Goal: Transaction & Acquisition: Purchase product/service

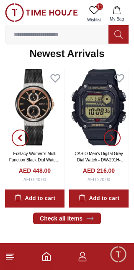
scroll to position [387, 0]
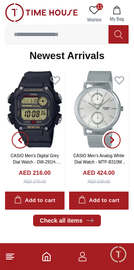
click at [114, 140] on icon "button" at bounding box center [112, 139] width 7 height 7
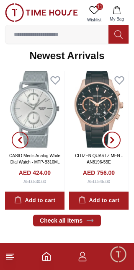
click at [113, 141] on icon "button" at bounding box center [112, 139] width 3 height 5
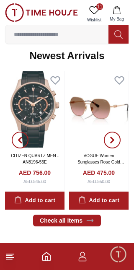
click at [113, 141] on icon "button" at bounding box center [112, 139] width 7 height 7
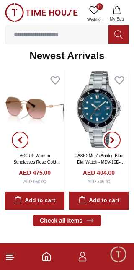
click at [115, 139] on icon "button" at bounding box center [112, 139] width 7 height 7
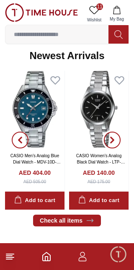
click at [114, 135] on span "button" at bounding box center [112, 139] width 17 height 17
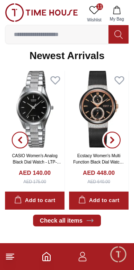
click at [113, 139] on icon "button" at bounding box center [112, 139] width 3 height 5
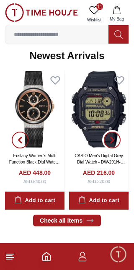
click at [114, 139] on icon "button" at bounding box center [112, 139] width 7 height 7
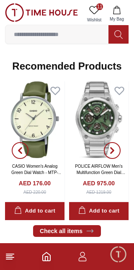
scroll to position [705, 0]
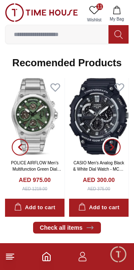
click at [114, 146] on icon "button" at bounding box center [112, 147] width 7 height 7
click at [115, 144] on icon "button" at bounding box center [112, 147] width 7 height 7
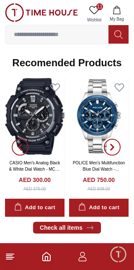
click at [115, 144] on icon "button" at bounding box center [112, 147] width 7 height 7
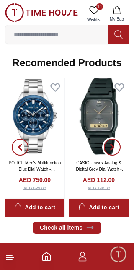
click at [118, 144] on span "button" at bounding box center [112, 147] width 17 height 17
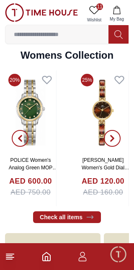
scroll to position [1625, 0]
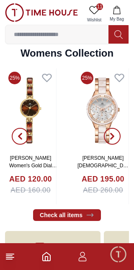
click at [21, 136] on icon "button" at bounding box center [20, 136] width 7 height 7
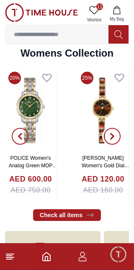
click at [118, 136] on span "button" at bounding box center [112, 136] width 17 height 17
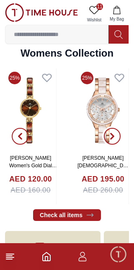
click at [119, 134] on span "button" at bounding box center [112, 136] width 17 height 17
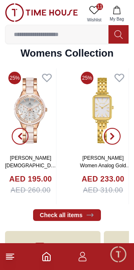
click at [119, 134] on span "button" at bounding box center [112, 136] width 17 height 17
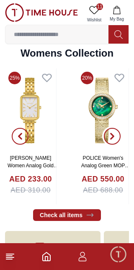
click at [119, 134] on span "button" at bounding box center [112, 136] width 17 height 17
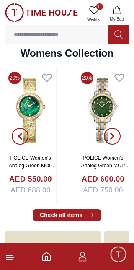
click at [119, 134] on span "button" at bounding box center [112, 136] width 17 height 17
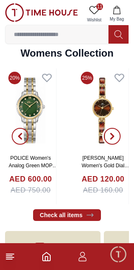
click at [119, 134] on span "button" at bounding box center [112, 136] width 17 height 17
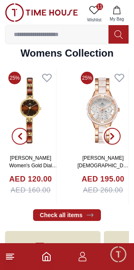
click at [119, 134] on span "button" at bounding box center [112, 136] width 17 height 17
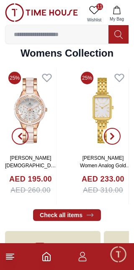
click at [120, 134] on span "button" at bounding box center [112, 136] width 17 height 17
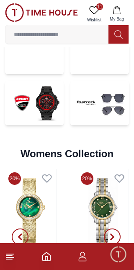
scroll to position [1524, 0]
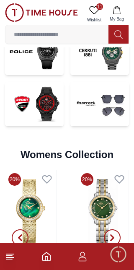
click at [121, 35] on icon at bounding box center [118, 34] width 8 height 8
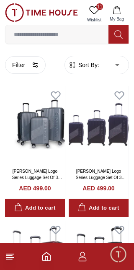
click at [84, 36] on input at bounding box center [56, 34] width 103 height 17
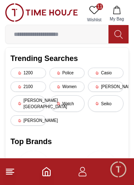
click at [114, 92] on div "[PERSON_NAME]" at bounding box center [106, 87] width 36 height 10
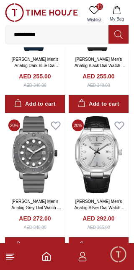
scroll to position [255, 0]
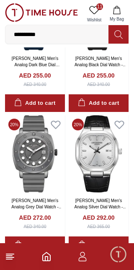
click at [42, 159] on img at bounding box center [35, 153] width 60 height 77
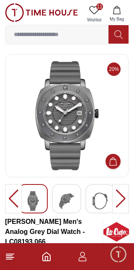
click at [68, 201] on img at bounding box center [66, 201] width 15 height 20
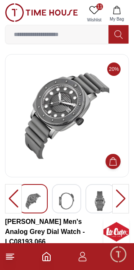
click at [69, 203] on img at bounding box center [66, 201] width 15 height 20
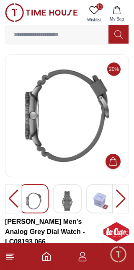
click at [70, 202] on img at bounding box center [67, 201] width 15 height 20
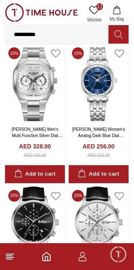
scroll to position [469, 0]
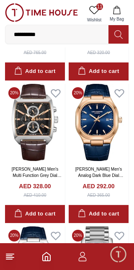
scroll to position [1139, 0]
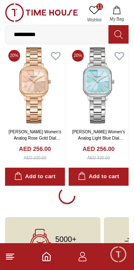
scroll to position [2774, 0]
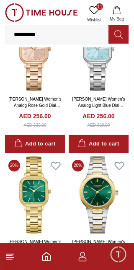
click at [46, 260] on icon "Home" at bounding box center [47, 256] width 8 height 8
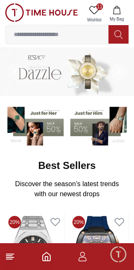
click at [80, 36] on input at bounding box center [56, 34] width 103 height 17
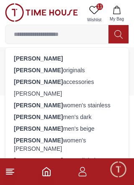
click at [75, 32] on input at bounding box center [56, 34] width 103 height 17
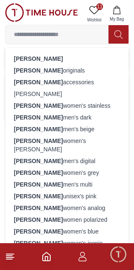
scroll to position [1672, 0]
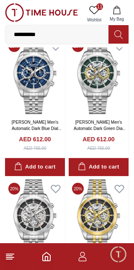
scroll to position [5622, 0]
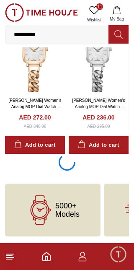
click at [50, 259] on icon "Home" at bounding box center [47, 256] width 8 height 8
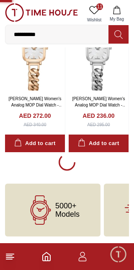
scroll to position [5620, 0]
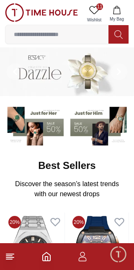
click at [64, 37] on input at bounding box center [56, 34] width 103 height 17
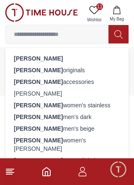
click at [59, 121] on div "[PERSON_NAME] men's dark" at bounding box center [66, 117] width 113 height 12
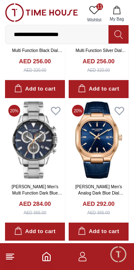
scroll to position [412, 0]
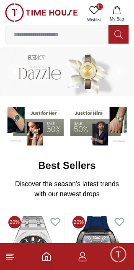
click at [46, 259] on icon "Home" at bounding box center [46, 256] width 10 height 10
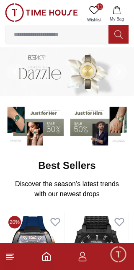
click at [62, 69] on img at bounding box center [67, 71] width 134 height 49
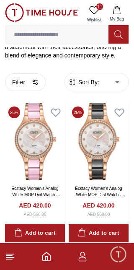
scroll to position [196, 0]
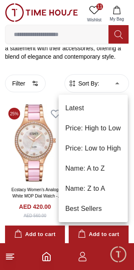
click at [111, 154] on li "Price: Low to High" at bounding box center [93, 148] width 69 height 20
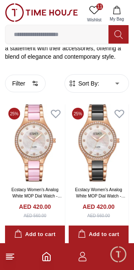
type input "*"
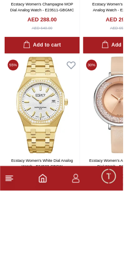
scroll to position [1709, 0]
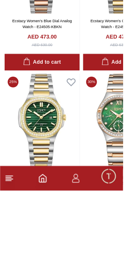
scroll to position [5156, 0]
